Goal: Information Seeking & Learning: Learn about a topic

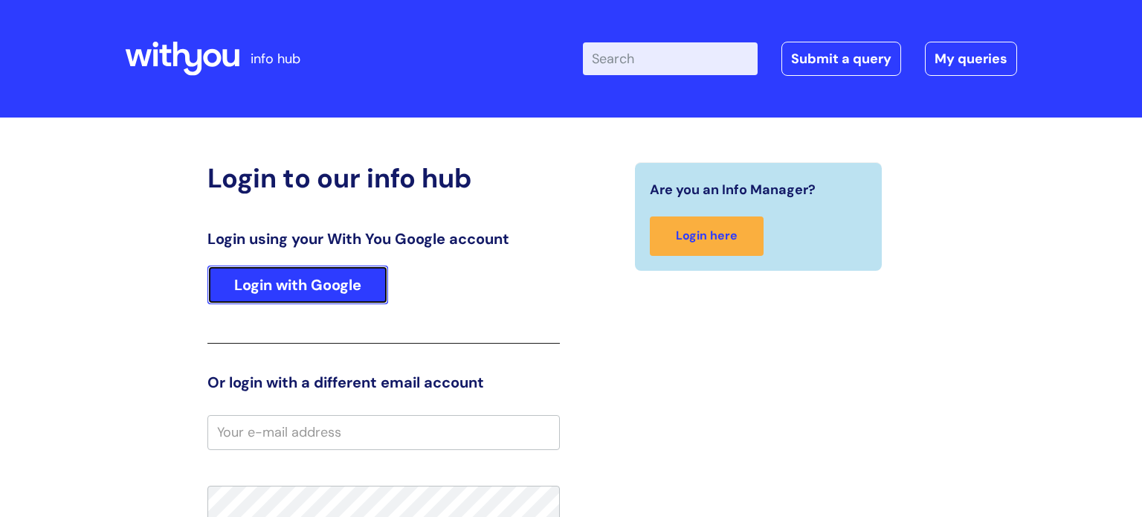
click at [322, 299] on link "Login with Google" at bounding box center [297, 284] width 181 height 39
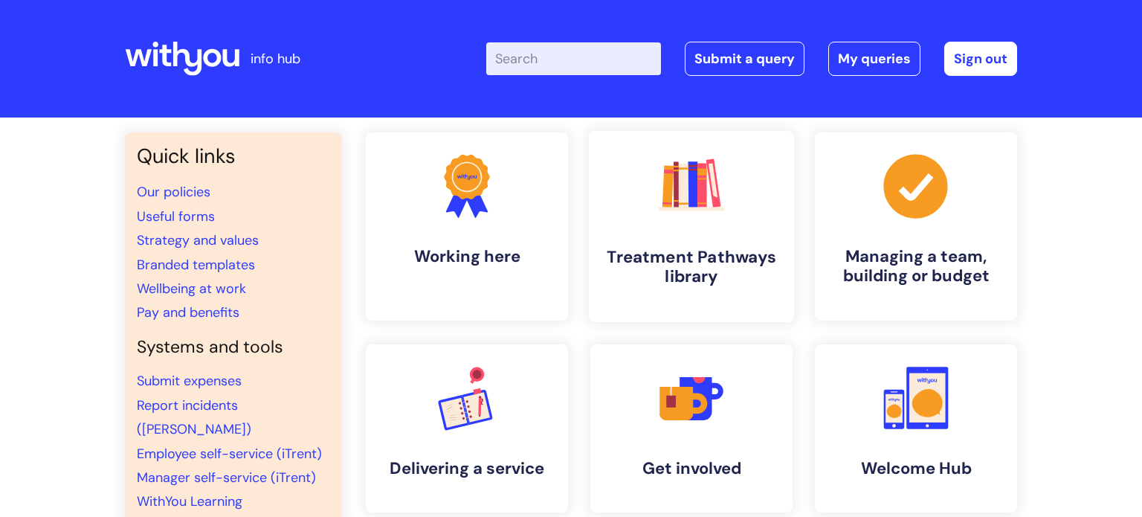
click at [661, 253] on h4 "Treatment Pathways library" at bounding box center [691, 267] width 181 height 40
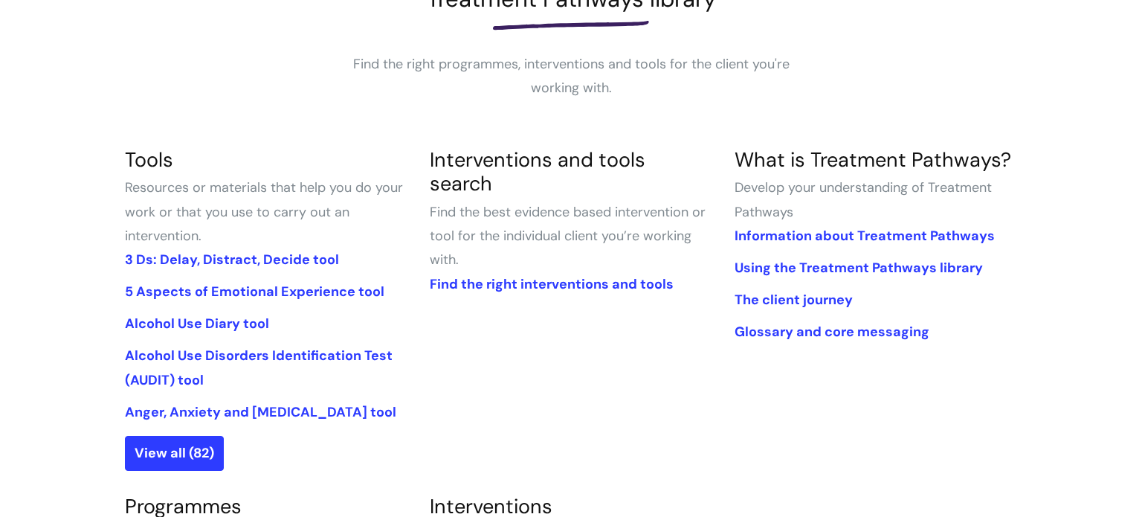
scroll to position [237, 0]
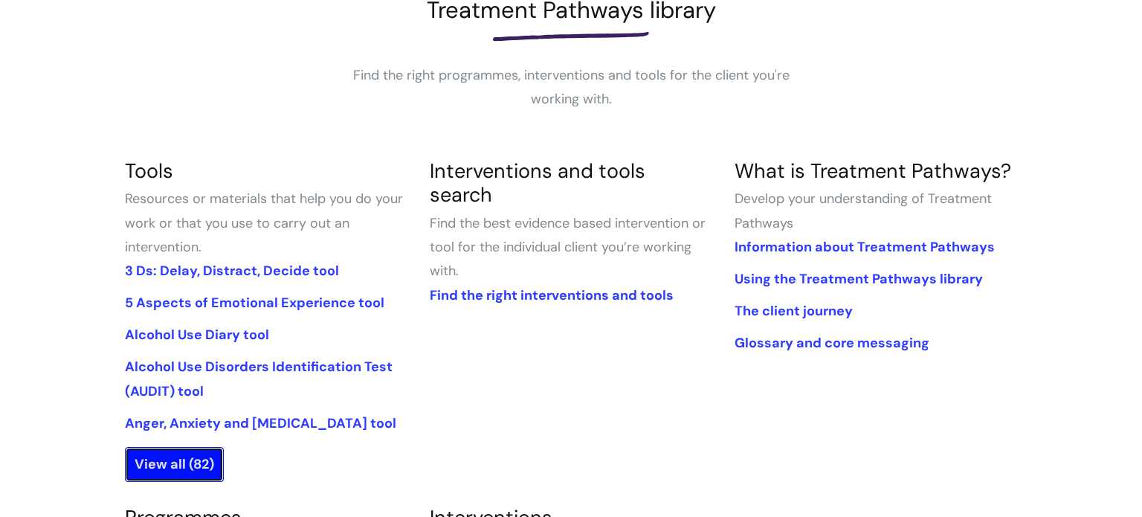
click at [204, 471] on link "View all (82)" at bounding box center [174, 464] width 99 height 34
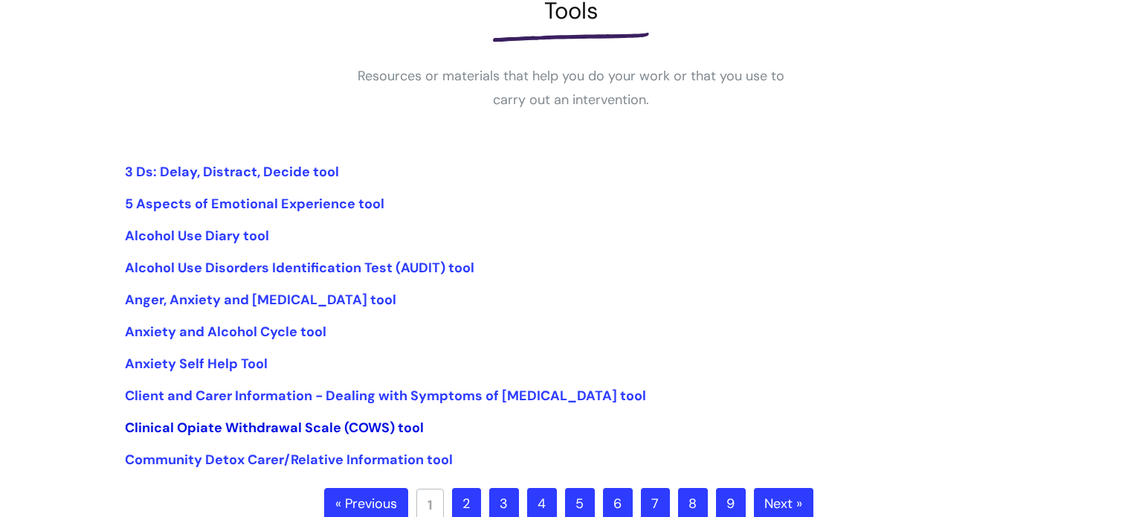
scroll to position [491, 0]
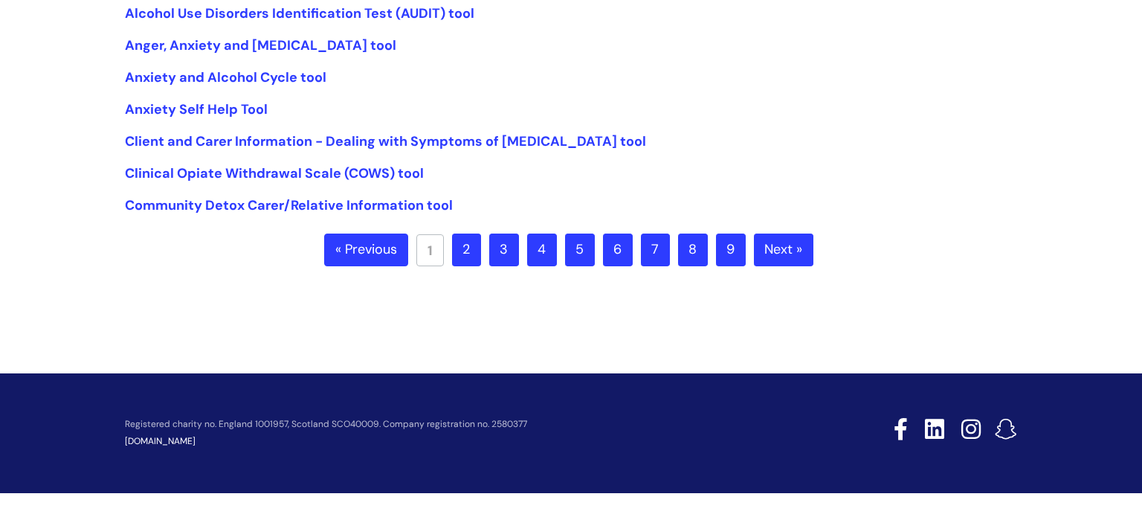
click at [600, 256] on ul "« Previous 1 2 3 4 5 6 7 8 9 Next »" at bounding box center [571, 259] width 494 height 52
click at [611, 256] on link "6" at bounding box center [618, 249] width 30 height 33
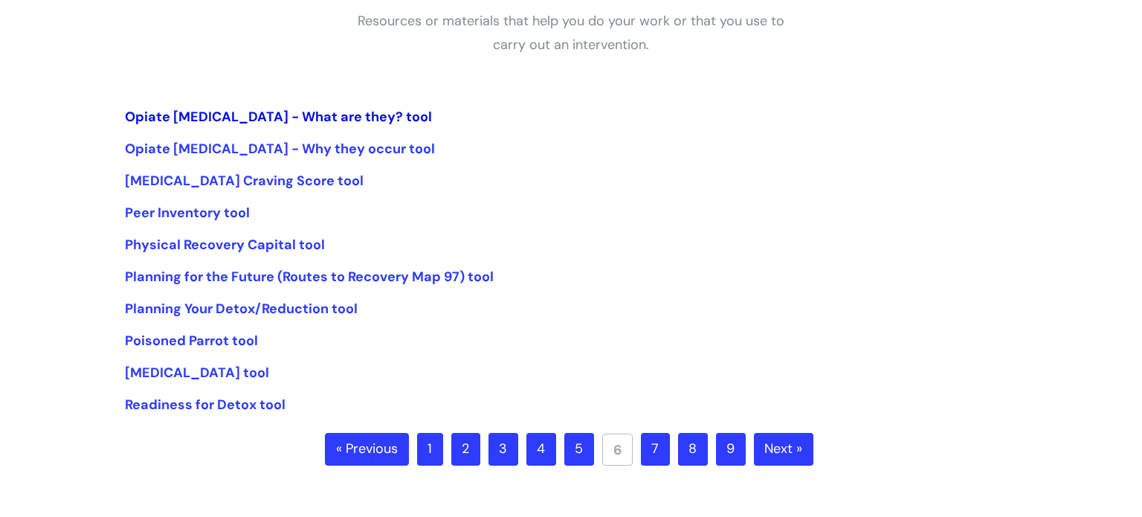
scroll to position [327, 0]
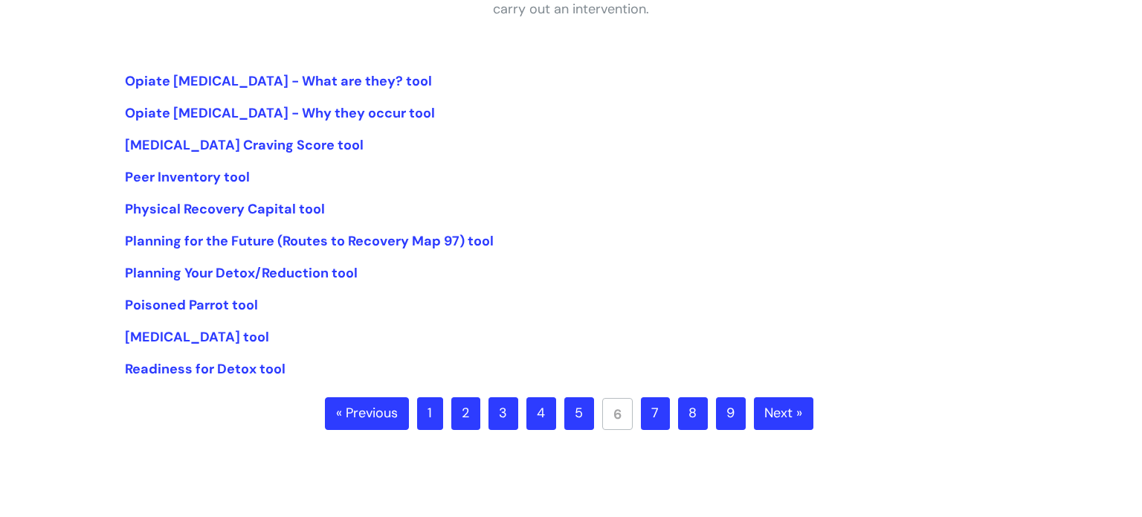
click at [549, 416] on link "4" at bounding box center [541, 413] width 30 height 33
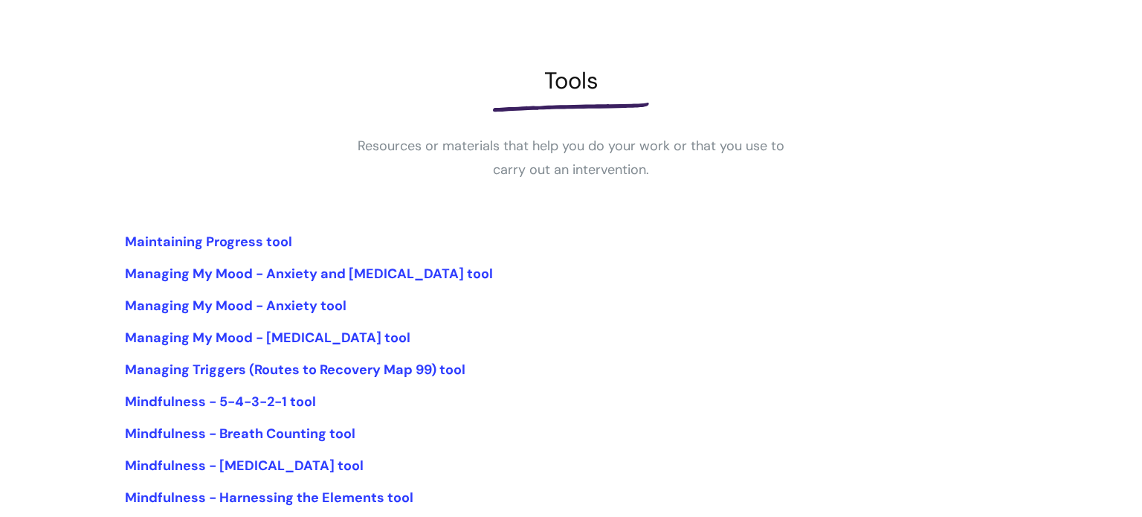
scroll to position [389, 0]
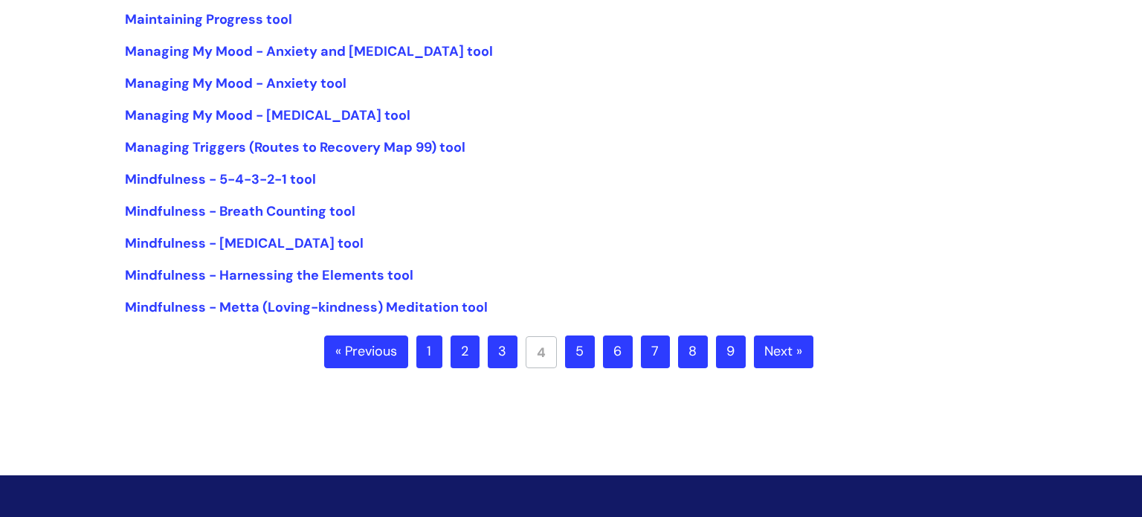
click at [586, 360] on link "5" at bounding box center [580, 351] width 30 height 33
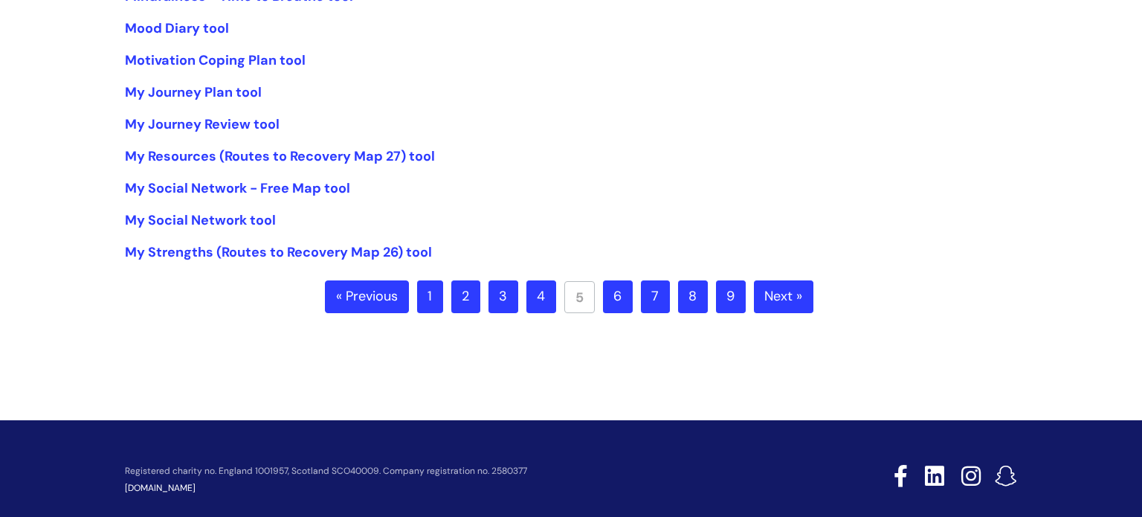
scroll to position [446, 0]
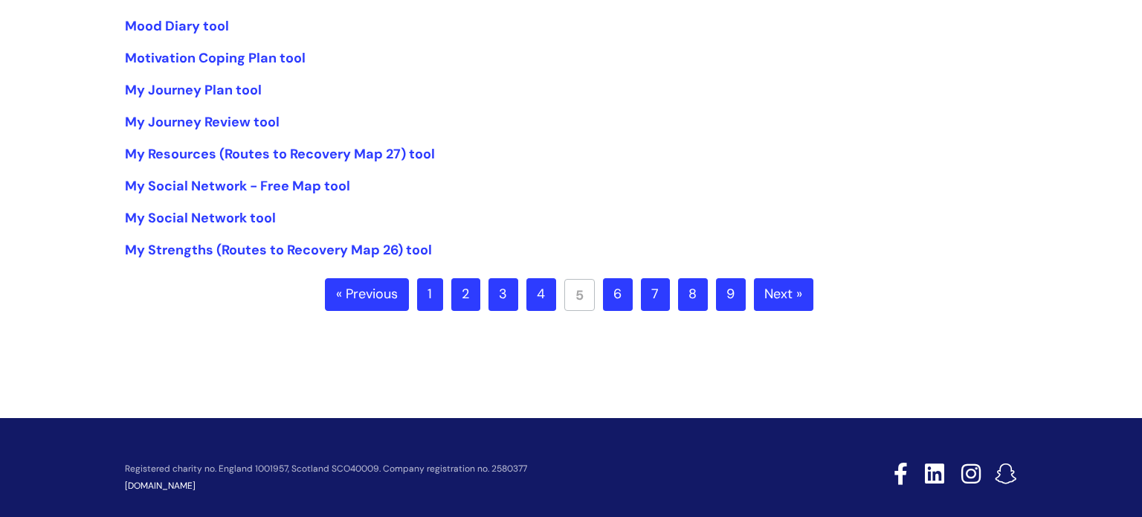
click at [509, 295] on link "3" at bounding box center [503, 294] width 30 height 33
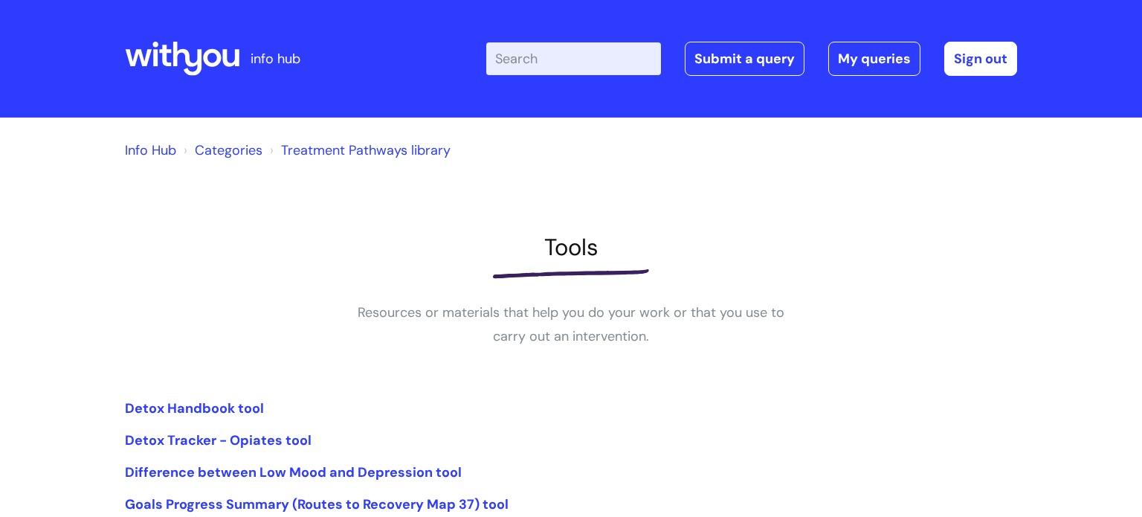
click at [543, 66] on input "Enter your search term here..." at bounding box center [573, 58] width 175 height 33
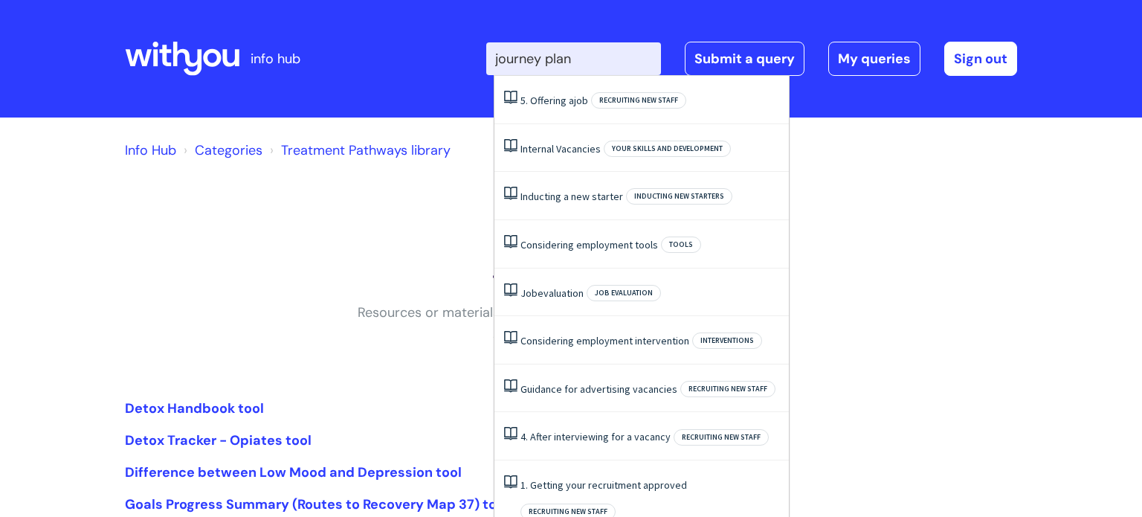
type input "journey plan"
click button "Search" at bounding box center [0, 0] width 0 height 0
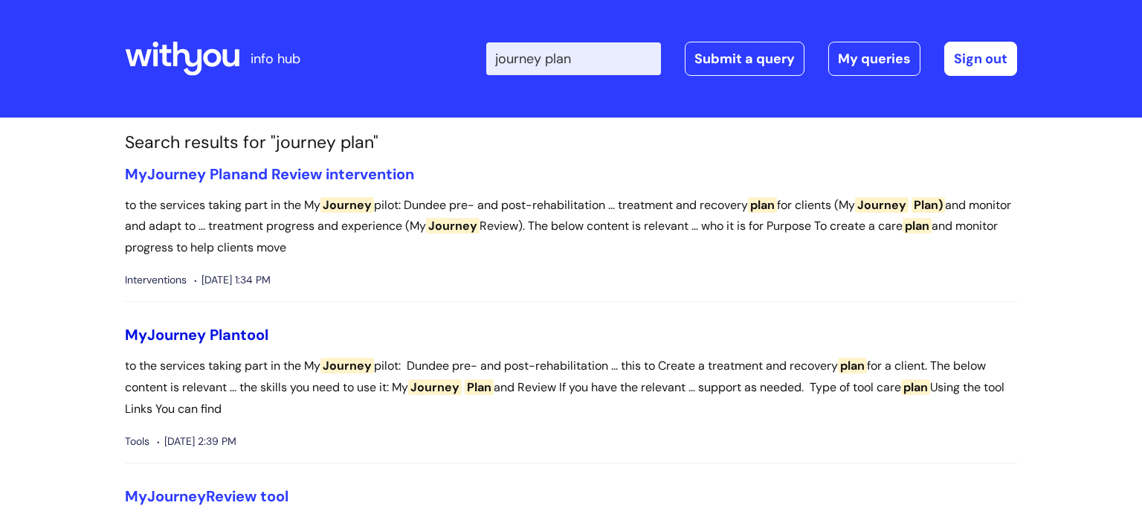
click at [220, 330] on span "Plan" at bounding box center [225, 334] width 30 height 19
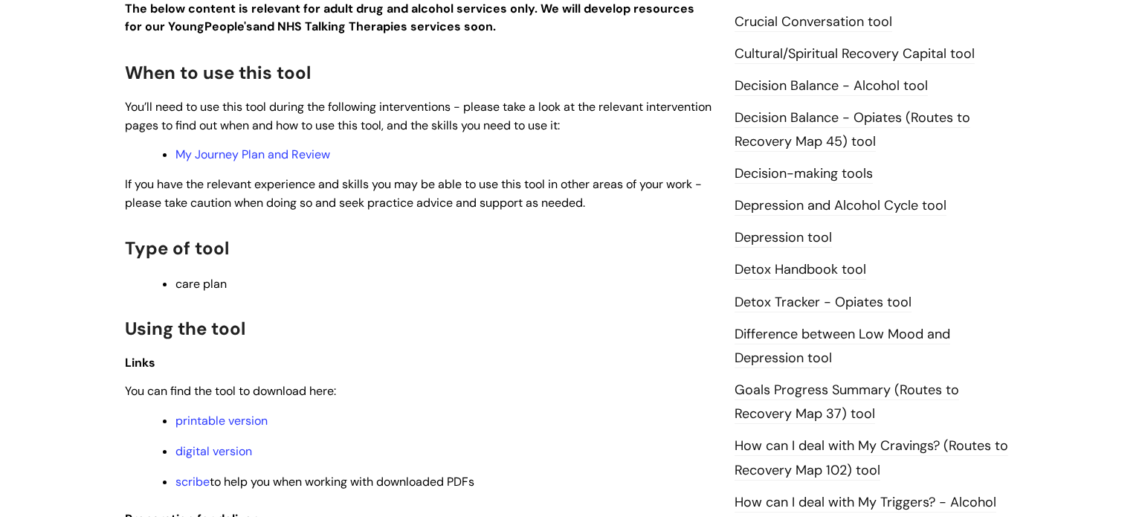
scroll to position [892, 0]
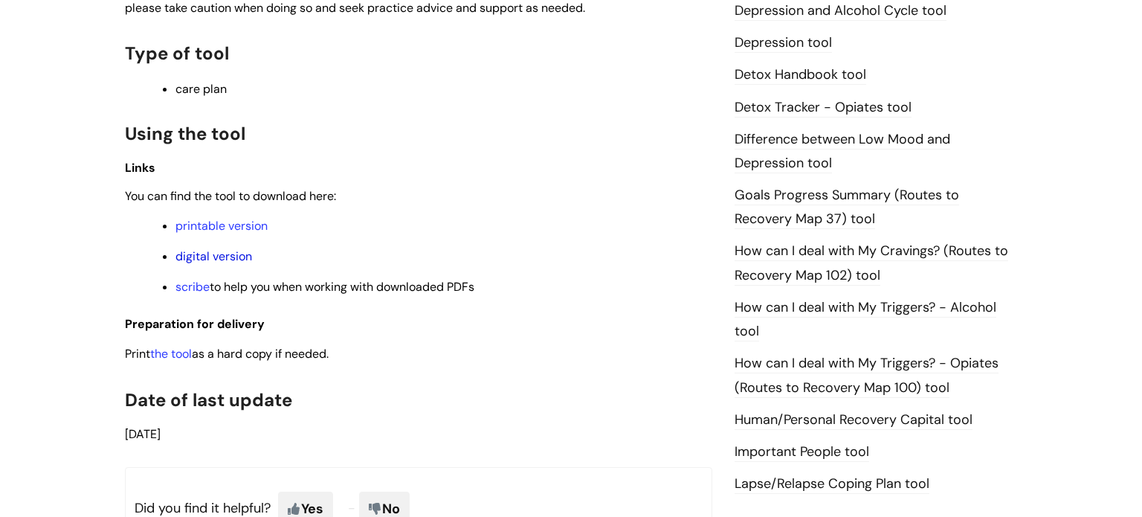
click at [196, 259] on link "digital version" at bounding box center [213, 256] width 77 height 16
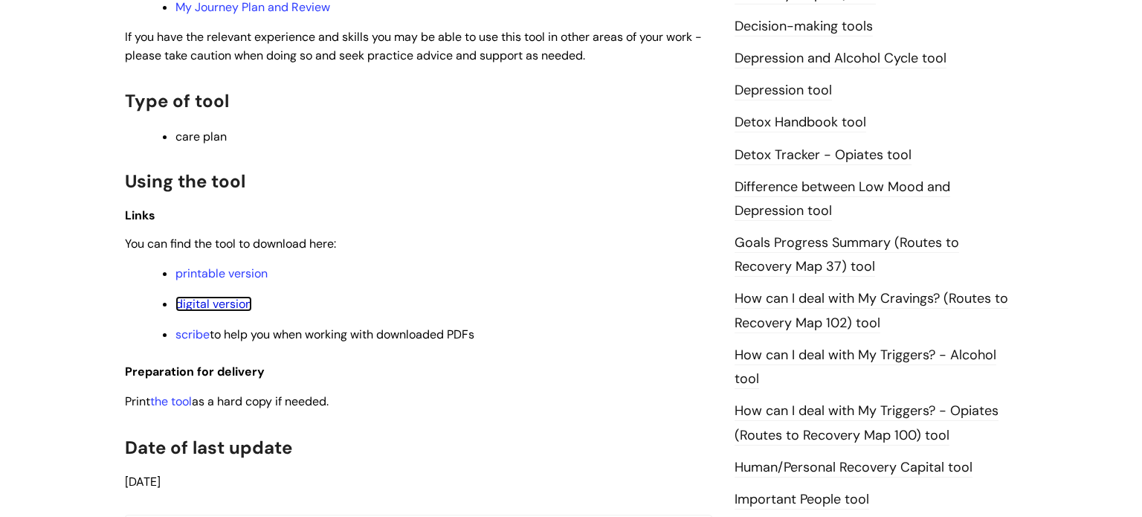
scroll to position [862, 0]
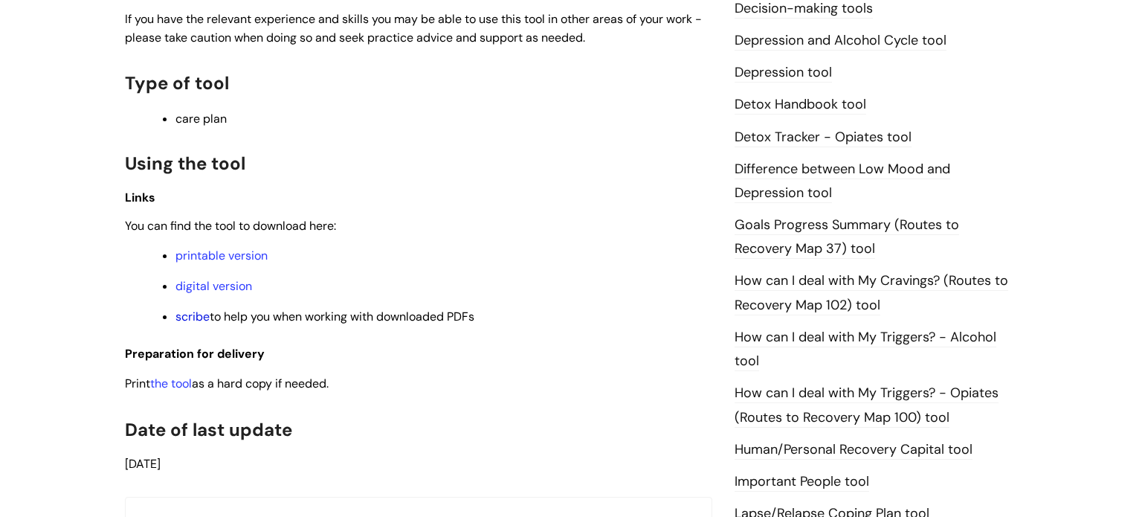
click at [193, 324] on link "scribe" at bounding box center [192, 316] width 34 height 16
click at [222, 289] on link "digital version" at bounding box center [213, 286] width 77 height 16
